Goal: Check status

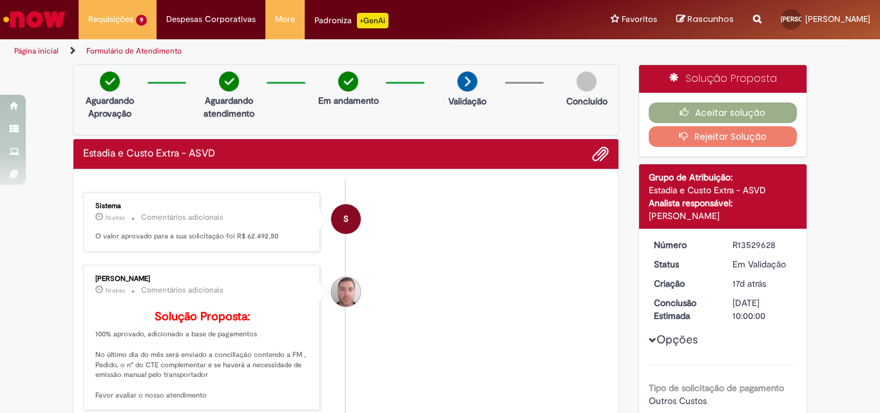
click at [477, 238] on li "S Sistema 7d atrás 7 dias atrás Comentários adicionais O valor aprovado para a …" at bounding box center [346, 222] width 526 height 60
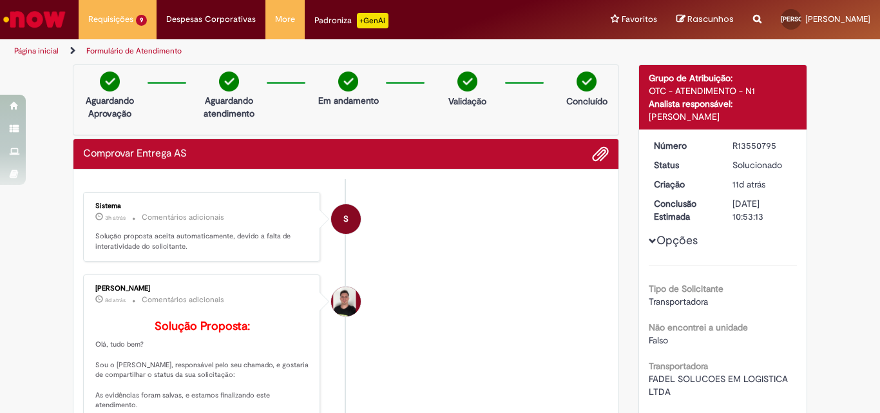
click at [543, 260] on li "S Sistema 3h atrás 3 horas atrás Comentários adicionais Solução proposta aceita…" at bounding box center [346, 227] width 526 height 70
